Goal: Find contact information

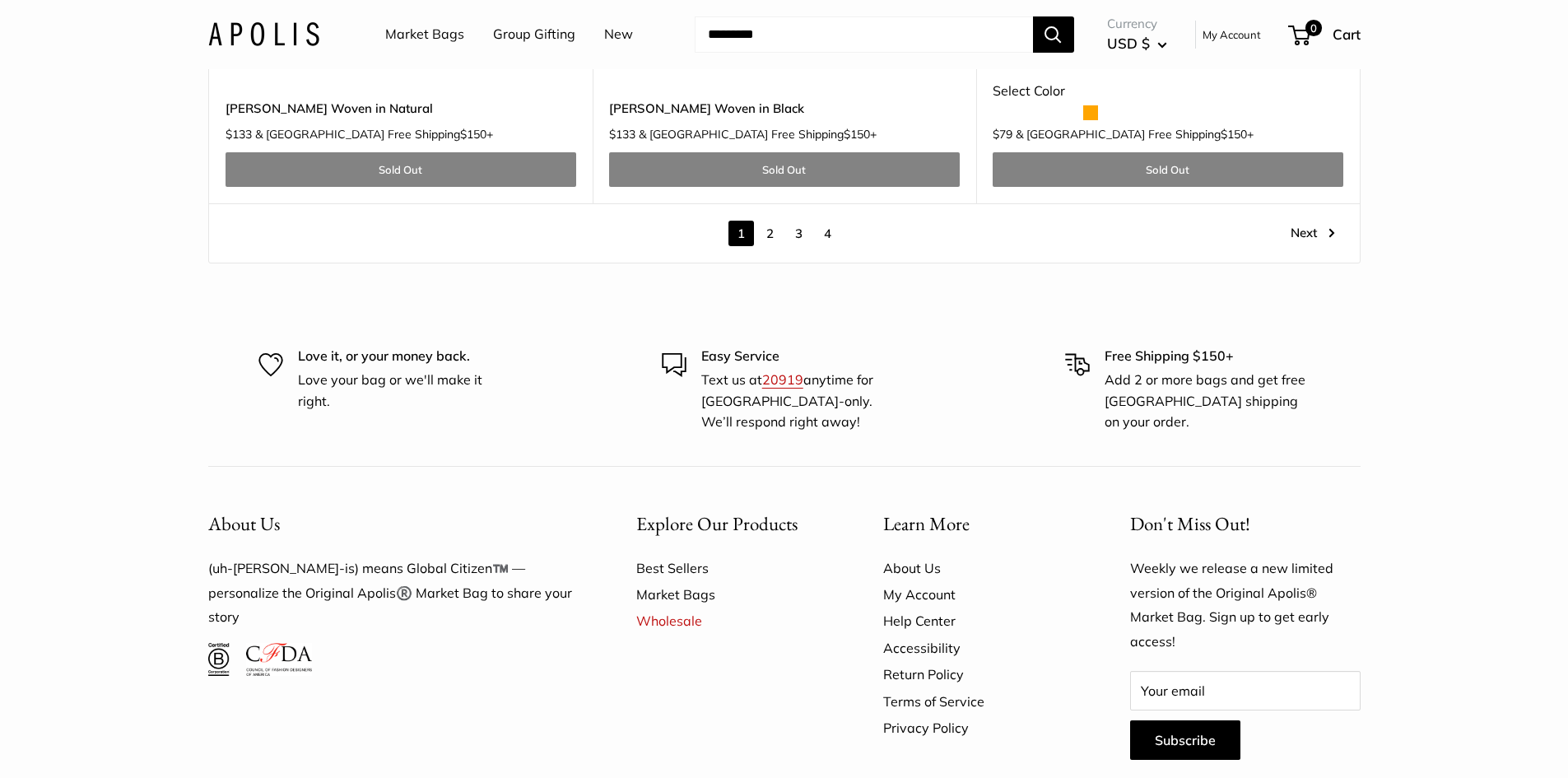
scroll to position [9746, 0]
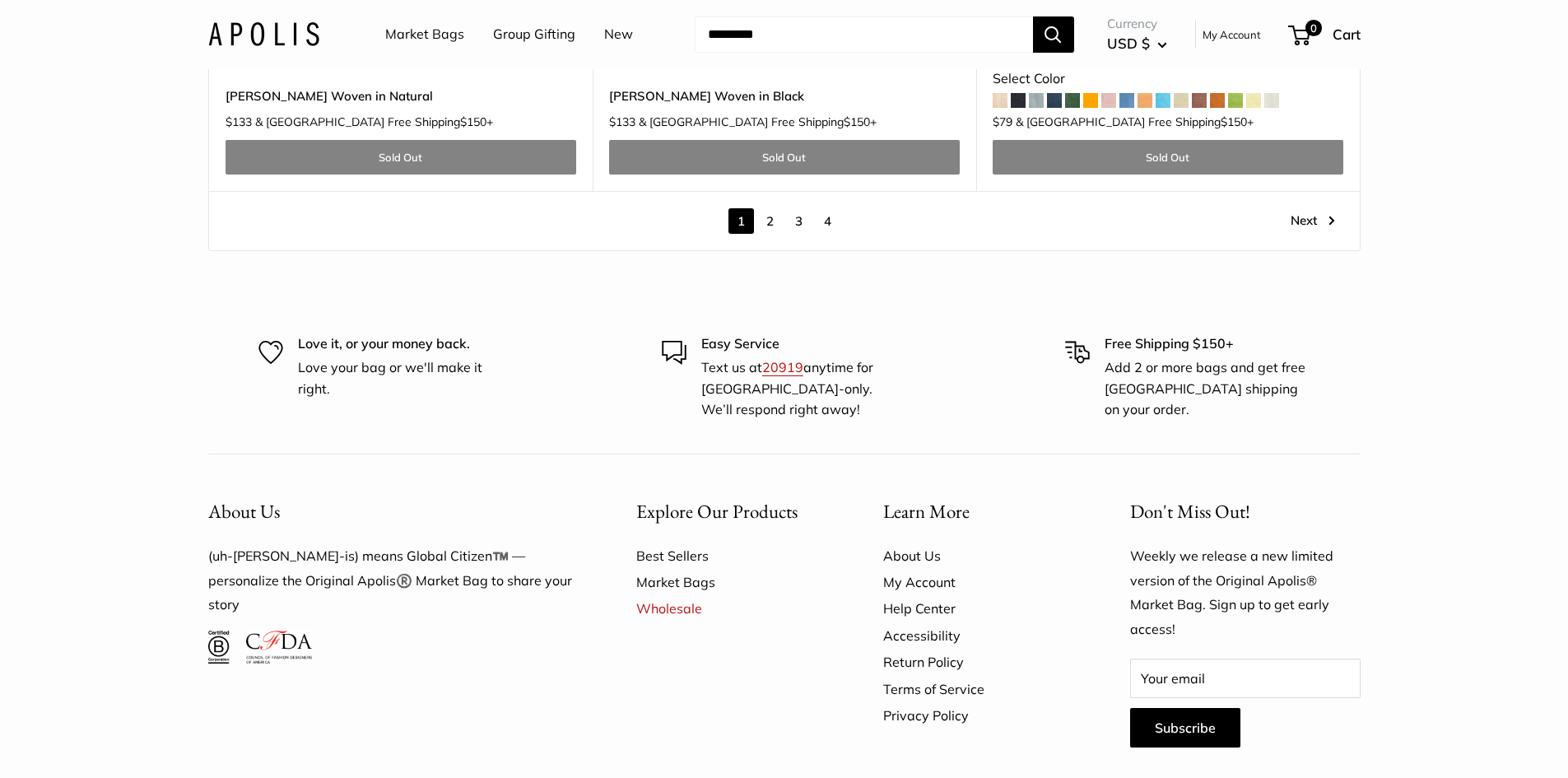
click at [930, 596] on link "Help Center" at bounding box center [977, 608] width 189 height 26
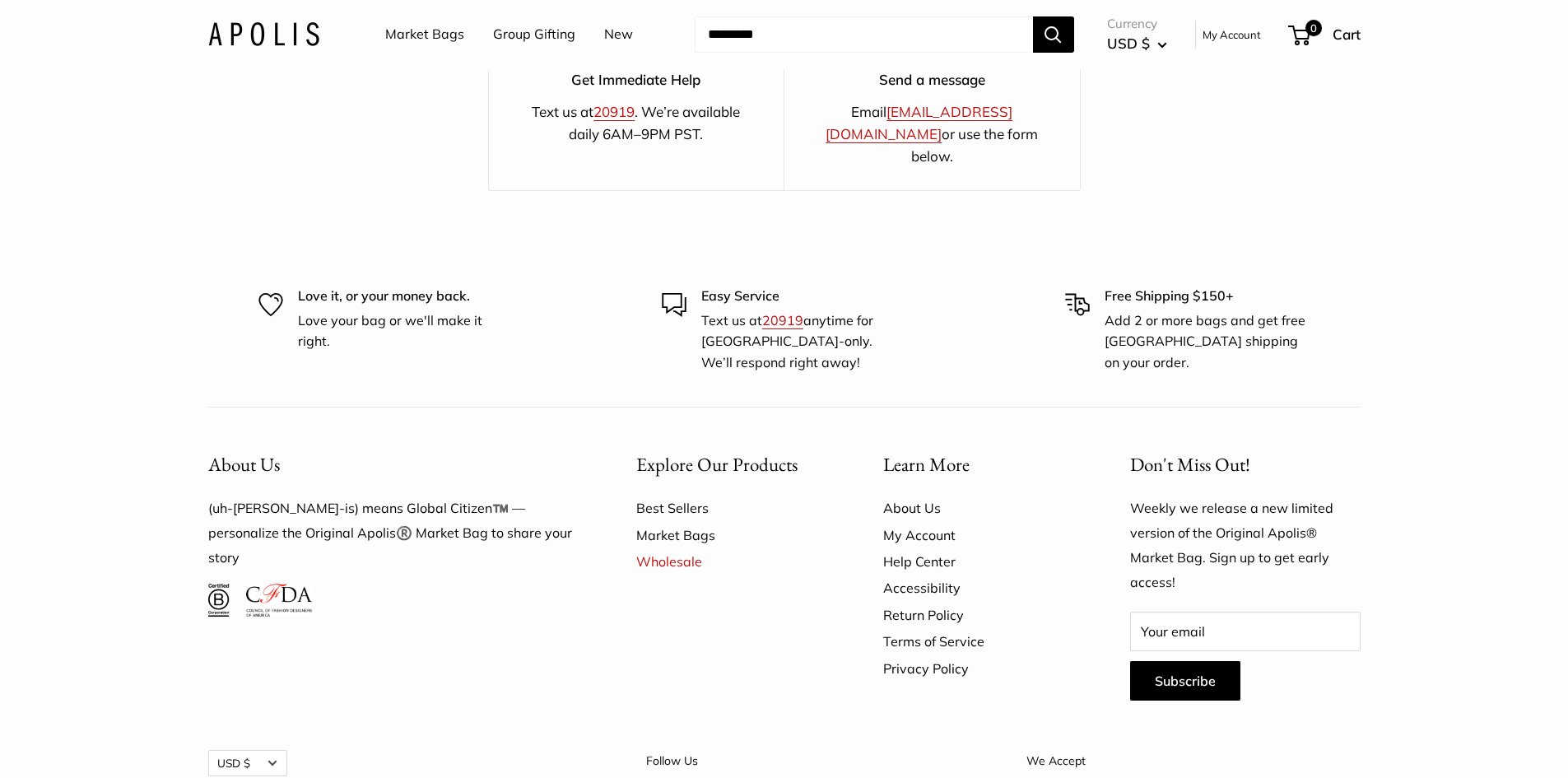
scroll to position [2879, 0]
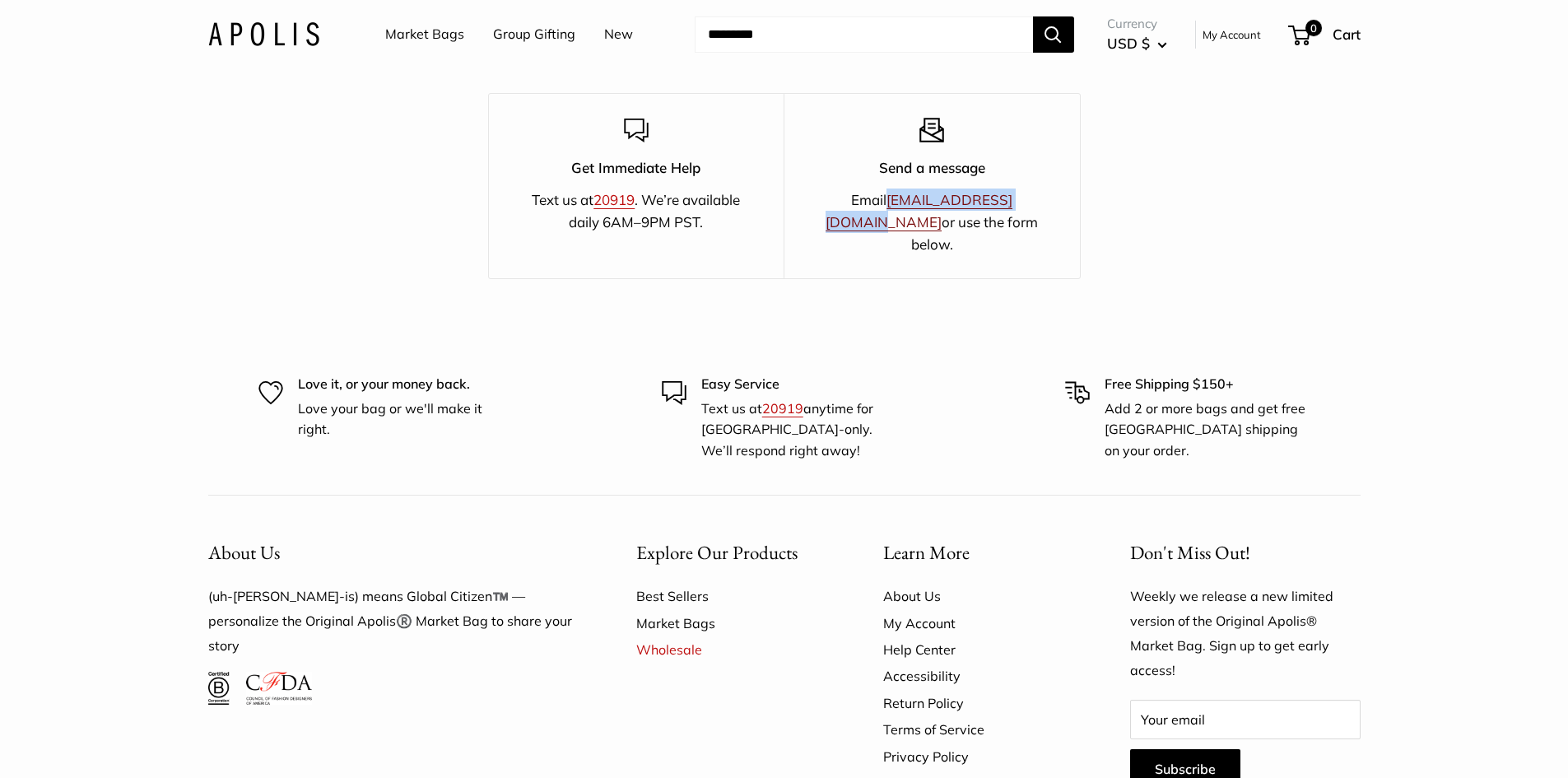
drag, startPoint x: 852, startPoint y: 192, endPoint x: 1002, endPoint y: 194, distance: 150.0
click at [1002, 194] on p "Email hello@apolisglobal.com or use the form below." at bounding box center [932, 222] width 238 height 67
copy p "[EMAIL_ADDRESS][DOMAIN_NAME]"
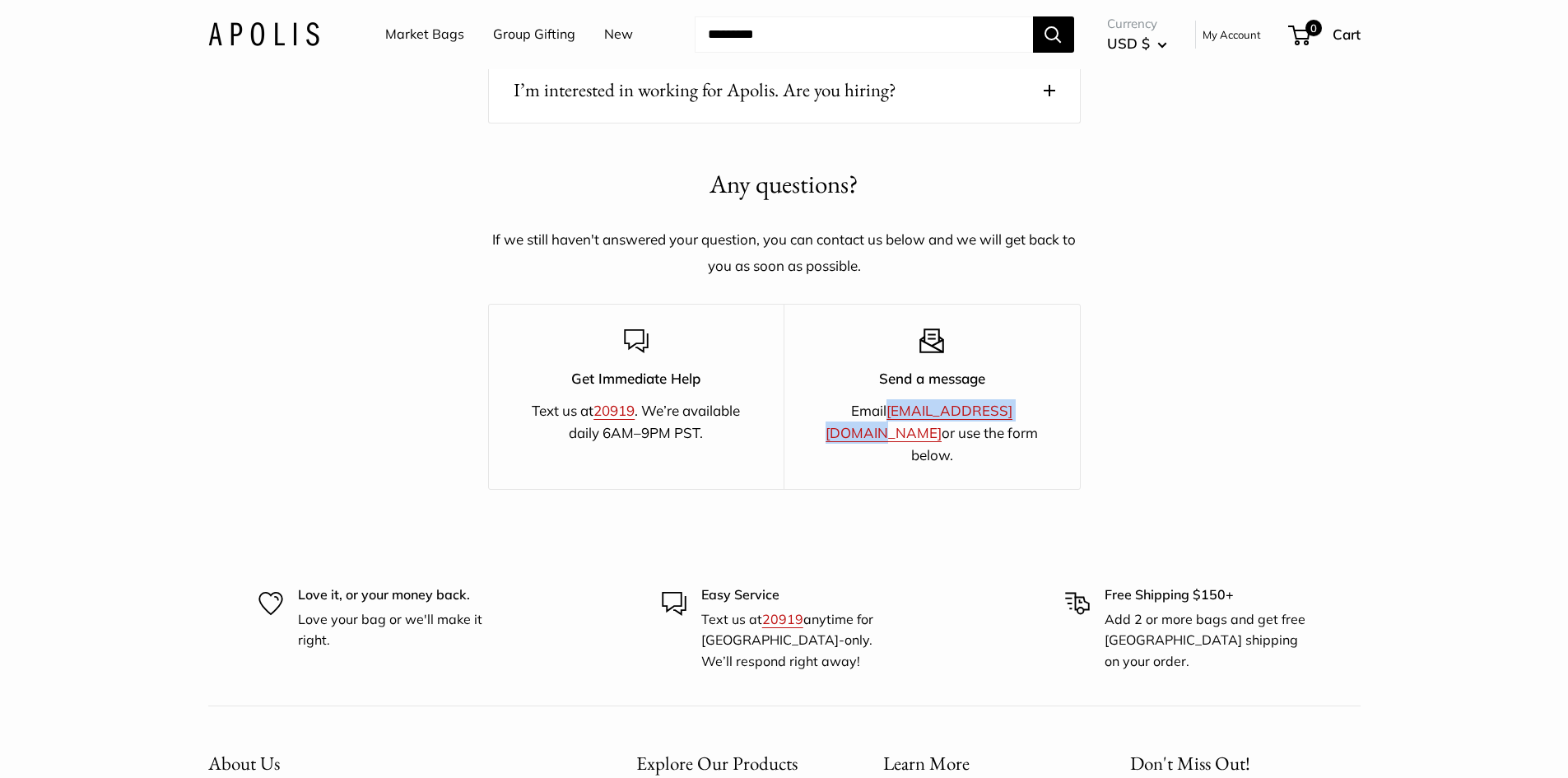
scroll to position [2631, 0]
